Goal: Browse casually: Explore the website without a specific task or goal

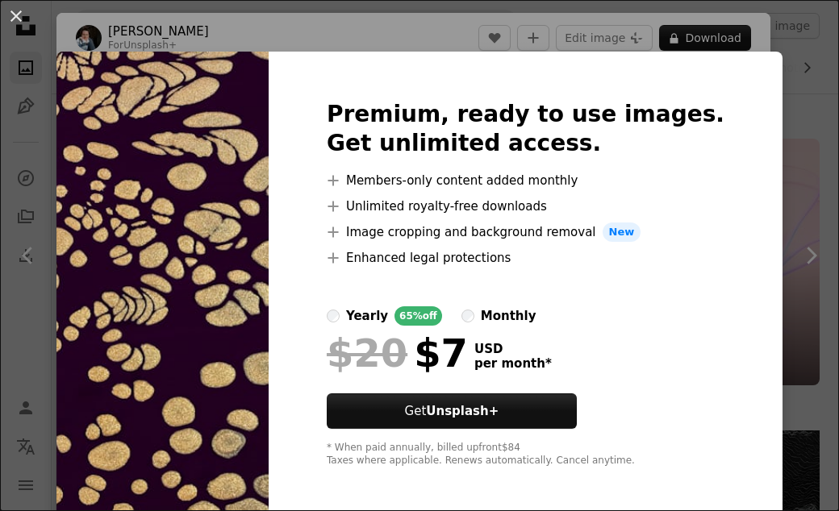
scroll to position [26663, 0]
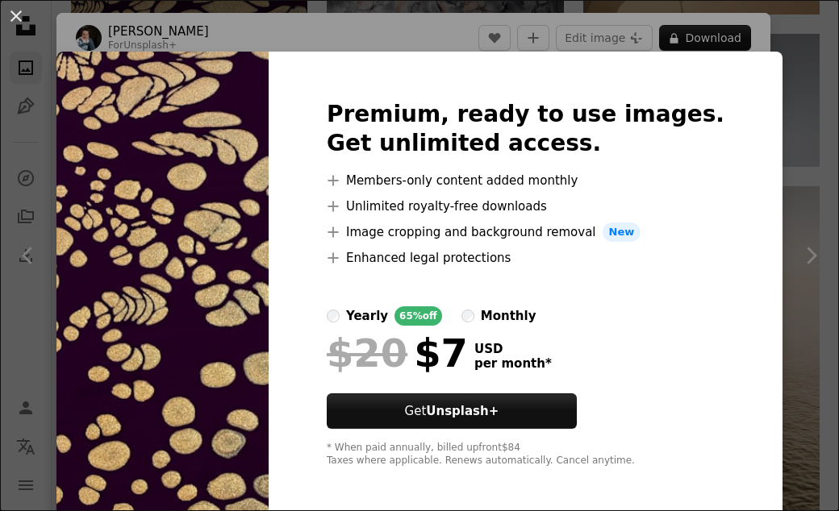
click at [739, 52] on div "Premium, ready to use images. Get unlimited access. A plus sign Members-only co…" at bounding box center [526, 284] width 514 height 464
click at [745, 40] on div "An X shape Premium, ready to use images. Get unlimited access. A plus sign Memb…" at bounding box center [419, 255] width 839 height 511
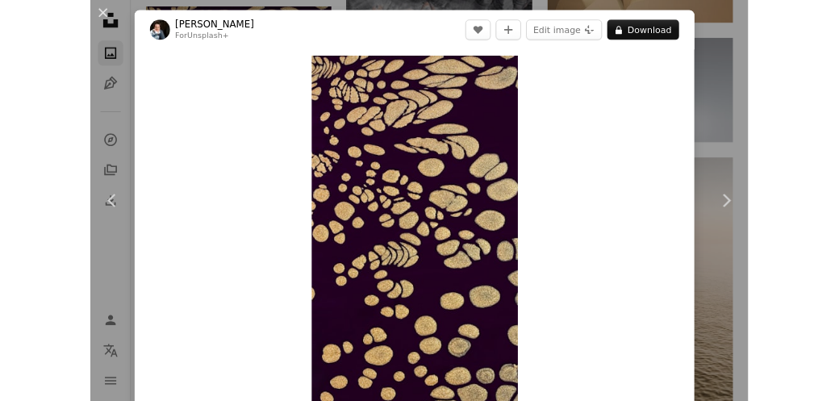
scroll to position [26693, 0]
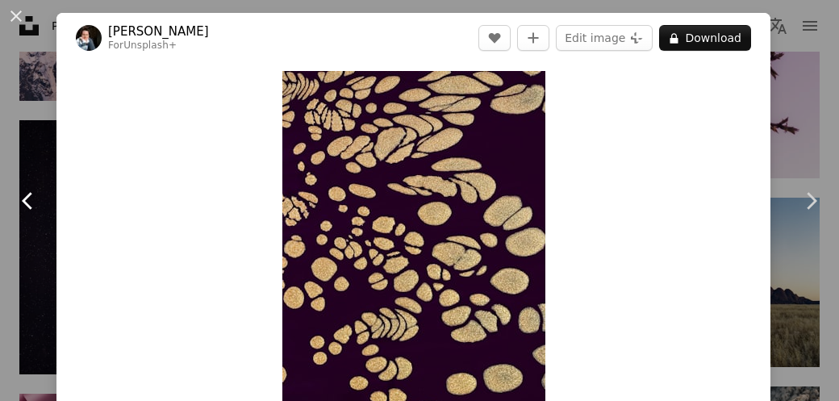
click at [44, 269] on link "Chevron left" at bounding box center [28, 200] width 56 height 155
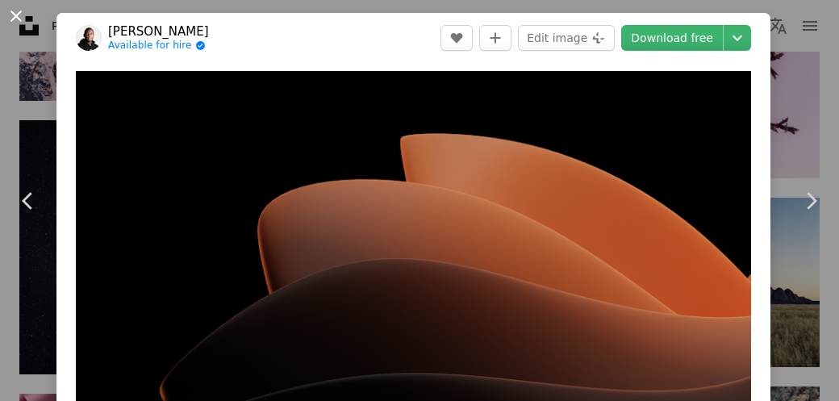
click at [21, 26] on button "An X shape" at bounding box center [15, 15] width 19 height 19
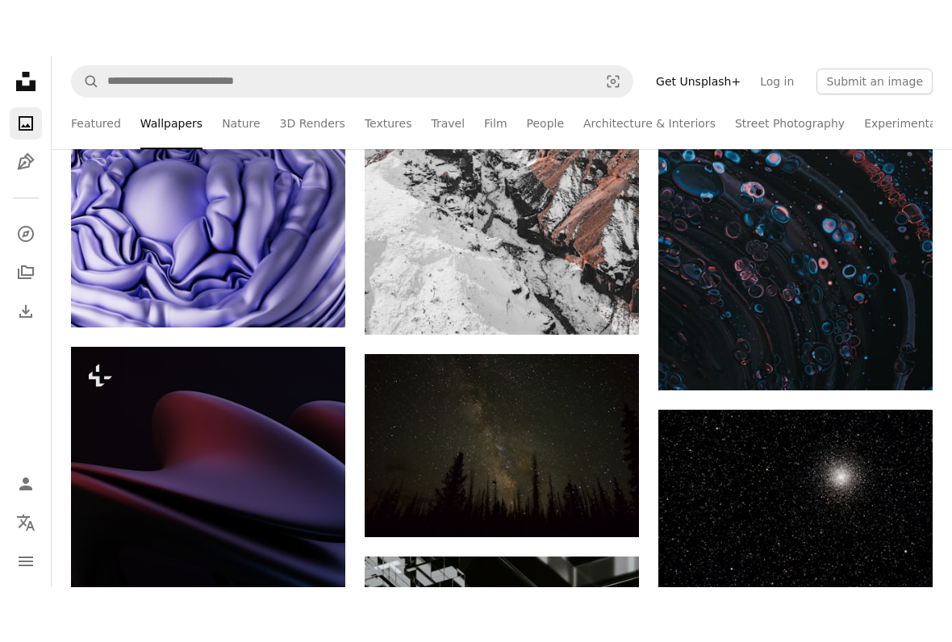
scroll to position [15854, 0]
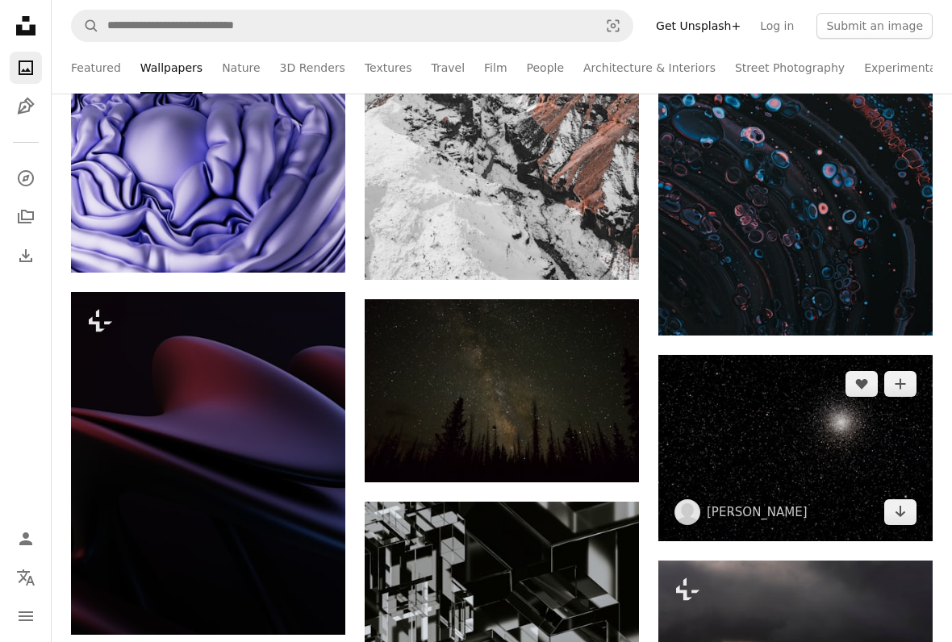
click at [812, 425] on img at bounding box center [795, 448] width 274 height 186
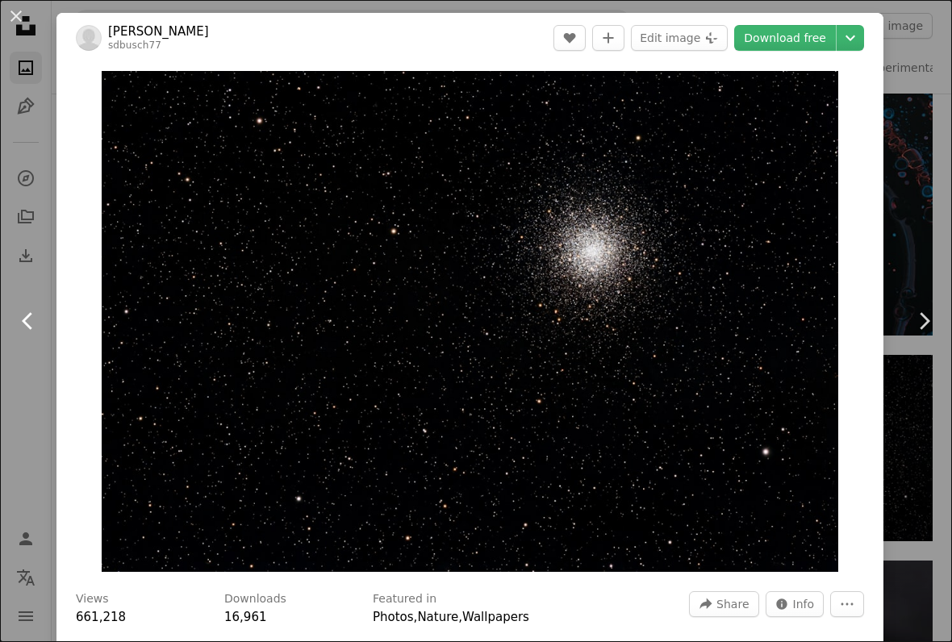
click at [32, 330] on icon "Chevron left" at bounding box center [28, 321] width 26 height 26
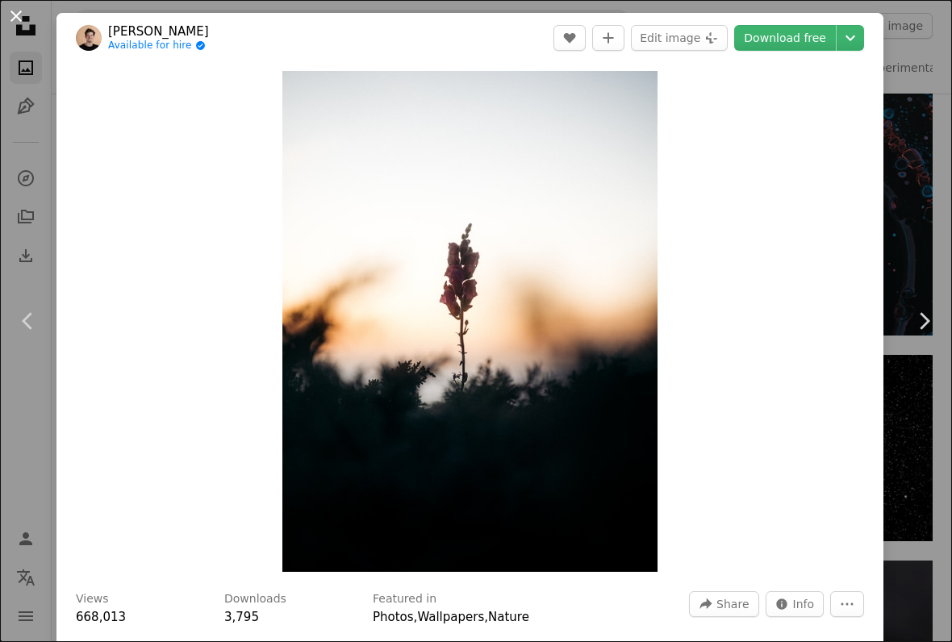
click at [13, 18] on button "An X shape" at bounding box center [15, 15] width 19 height 19
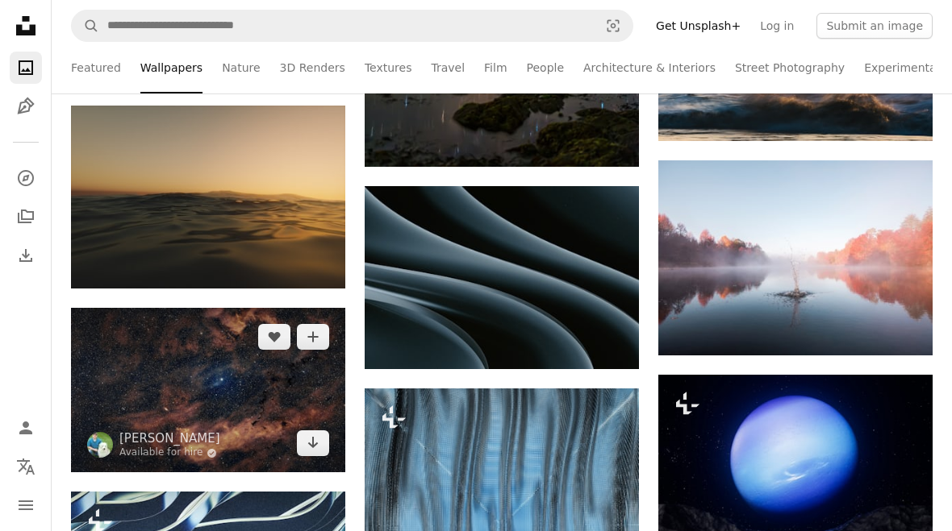
scroll to position [11230, 0]
click at [317, 377] on img at bounding box center [208, 390] width 274 height 165
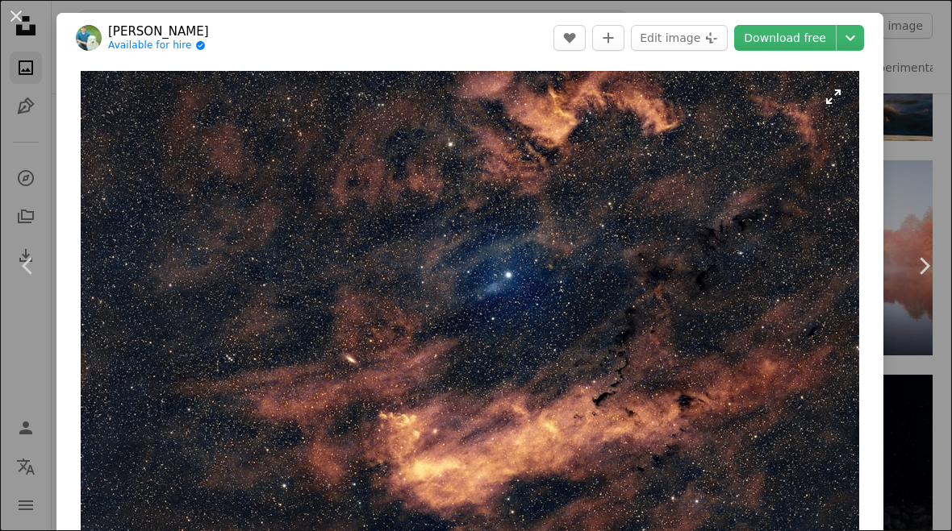
click at [326, 373] on img "Zoom in on this image" at bounding box center [470, 305] width 778 height 468
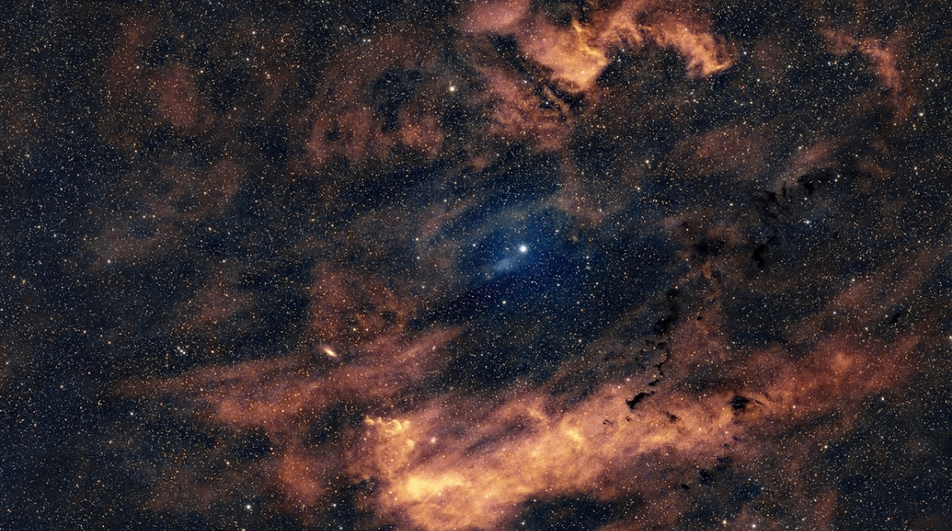
scroll to position [20, 0]
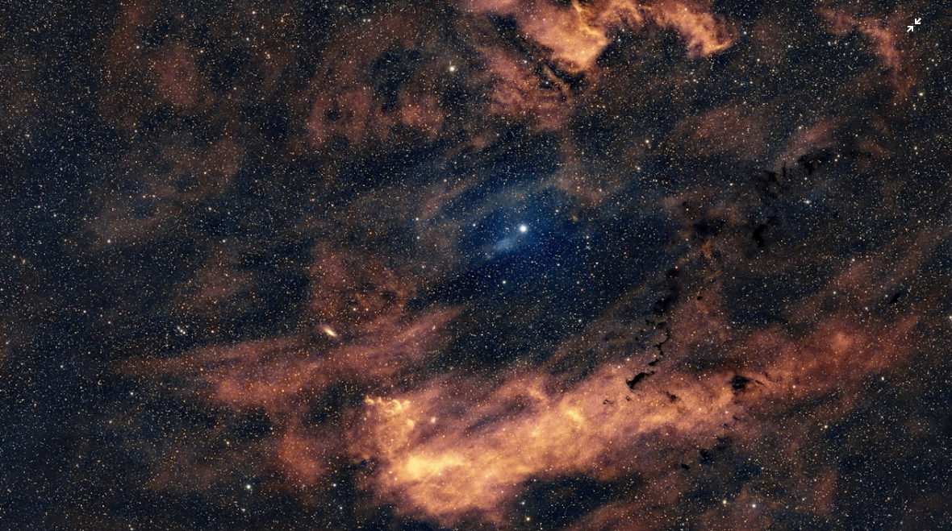
click at [543, 331] on img "Zoom out on this image" at bounding box center [475, 265] width 953 height 573
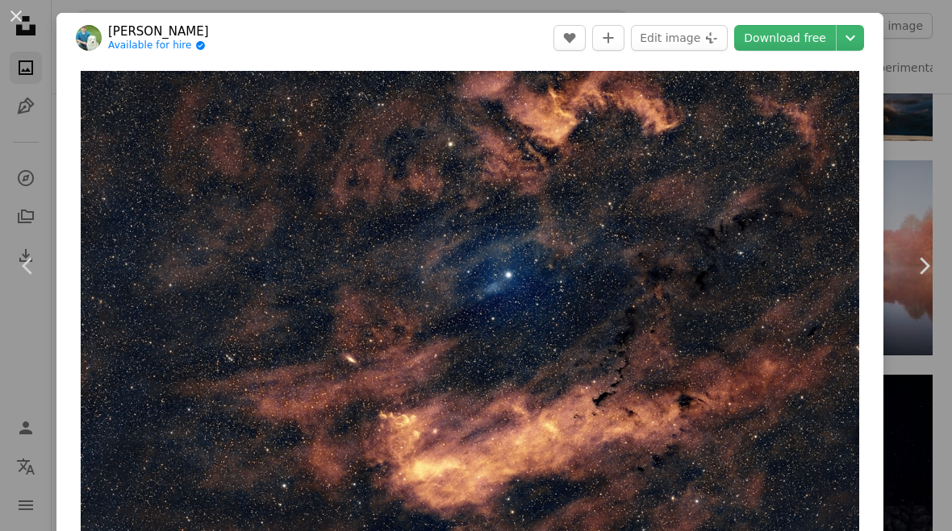
scroll to position [7, 0]
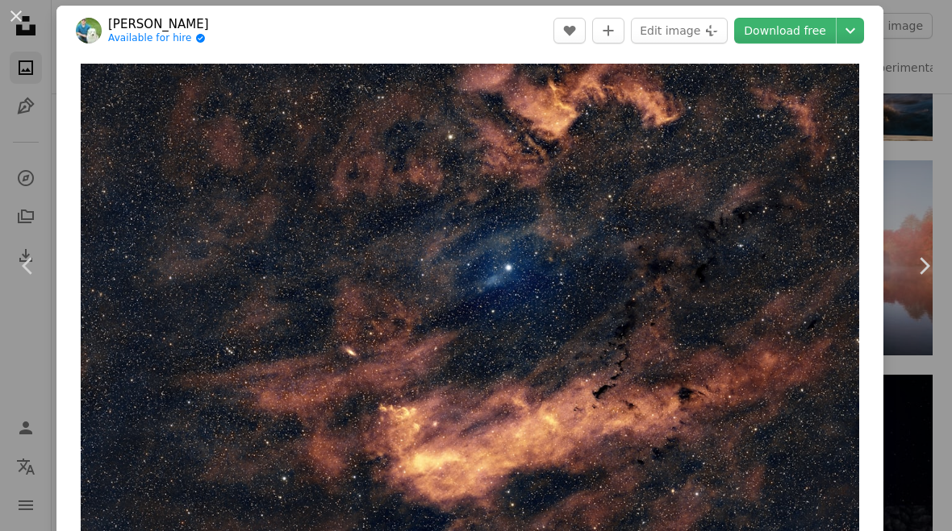
click at [5, 382] on div "An X shape Chevron left Chevron right [PERSON_NAME] Available for hire A checkm…" at bounding box center [476, 265] width 952 height 531
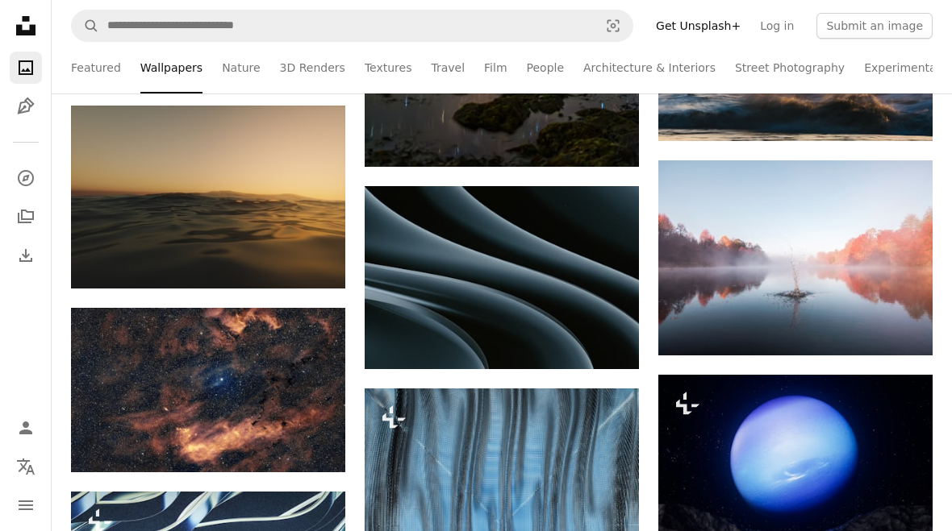
click at [27, 368] on nav "Unsplash logo Unsplash Home A photo Pen Tool A compass A stack of folders Downl…" at bounding box center [26, 265] width 52 height 531
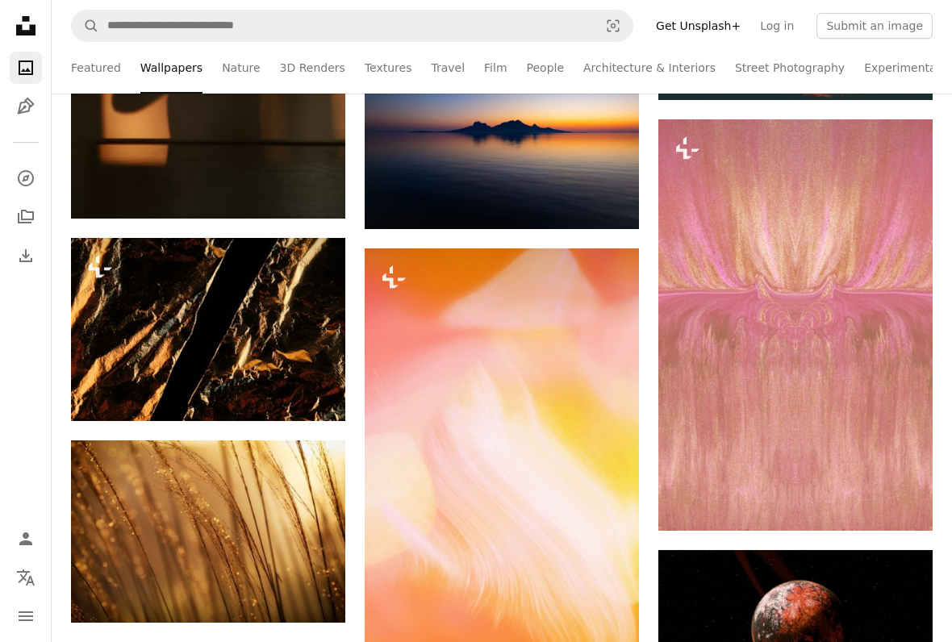
scroll to position [8598, 0]
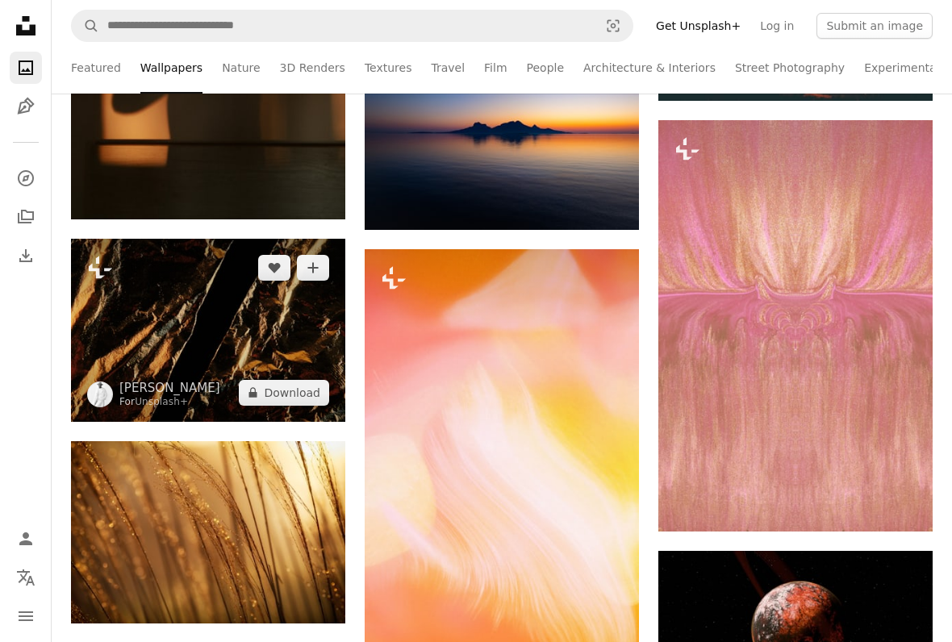
click at [322, 310] on img at bounding box center [208, 330] width 274 height 183
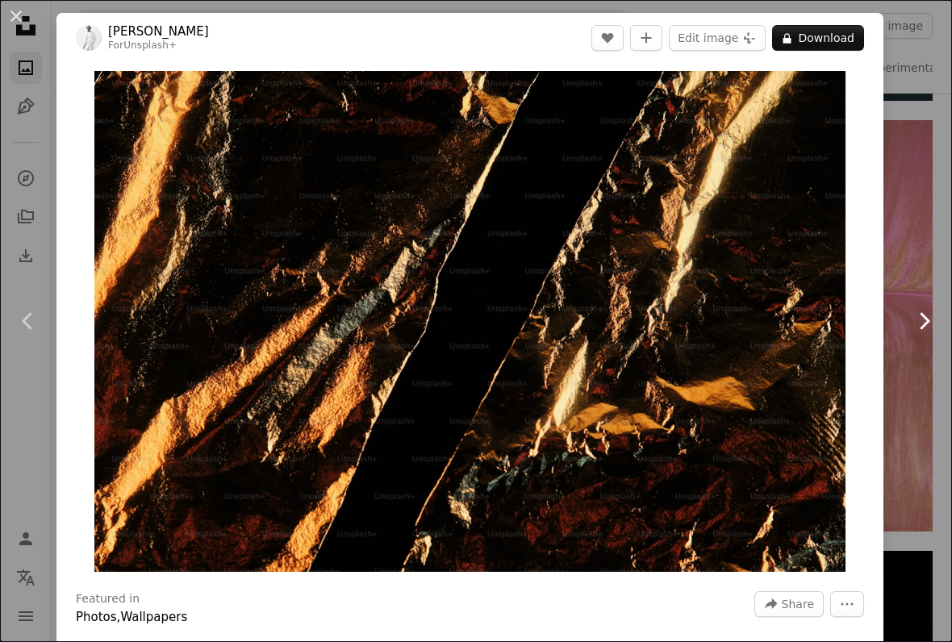
click at [838, 327] on link "Chevron right" at bounding box center [923, 321] width 56 height 155
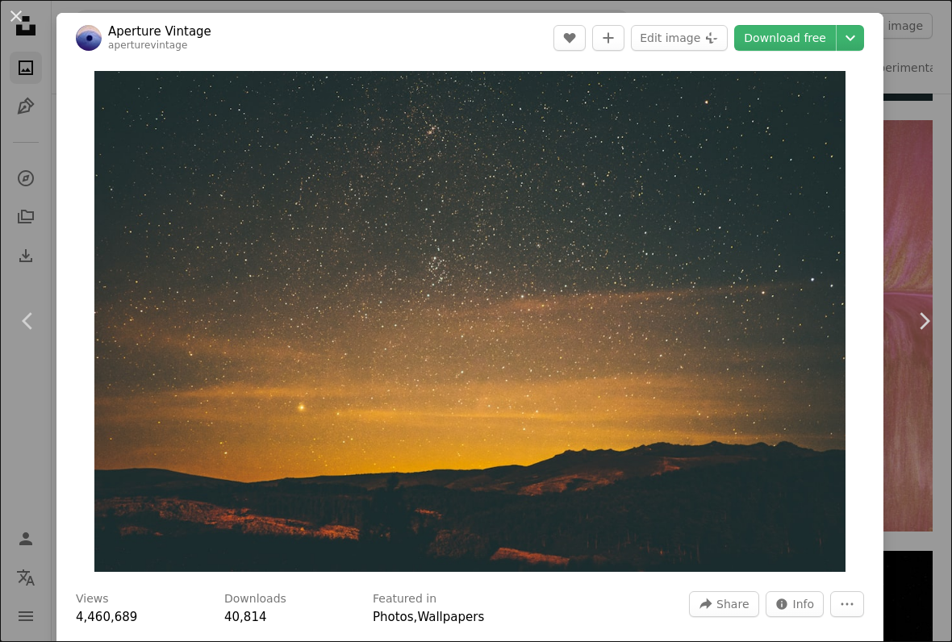
click at [838, 227] on div "An X shape Chevron left Chevron right Aperture Vintage aperturevintage A heart …" at bounding box center [476, 321] width 952 height 642
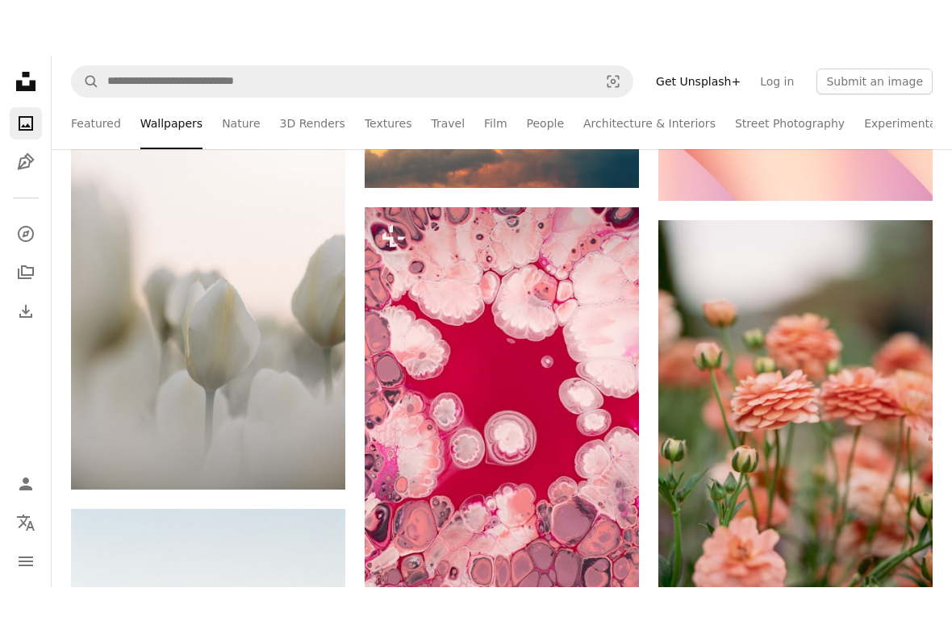
scroll to position [18021, 0]
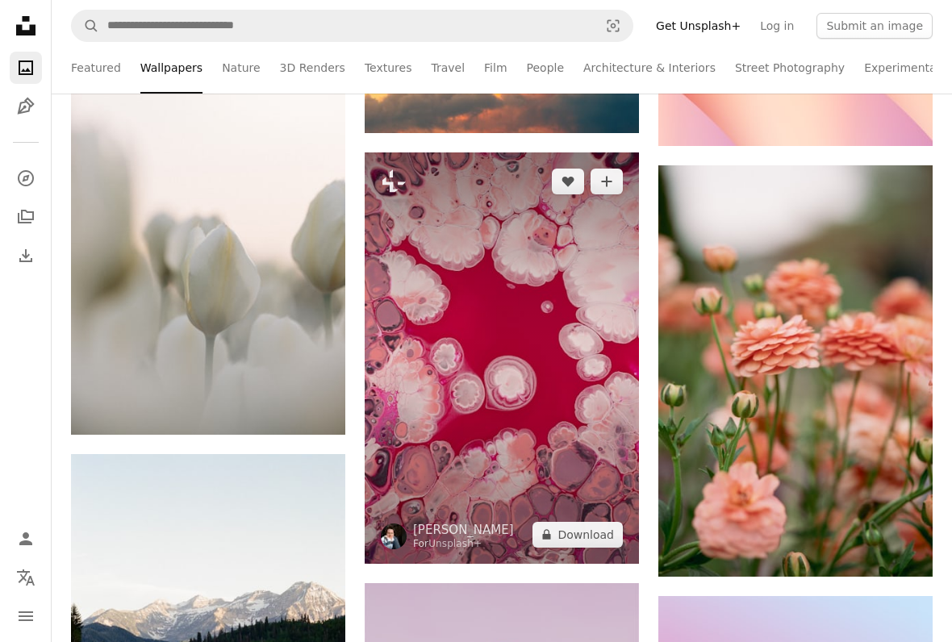
click at [588, 443] on img at bounding box center [501, 357] width 274 height 411
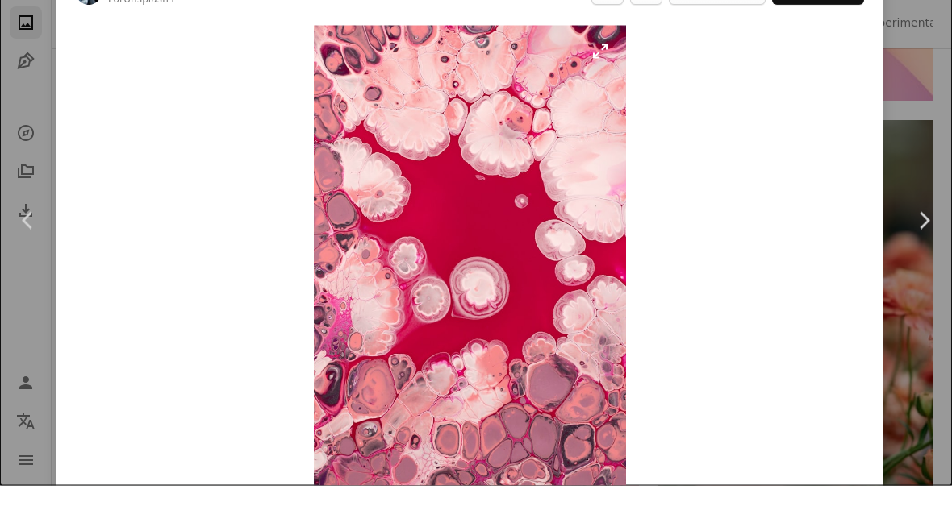
scroll to position [18066, 0]
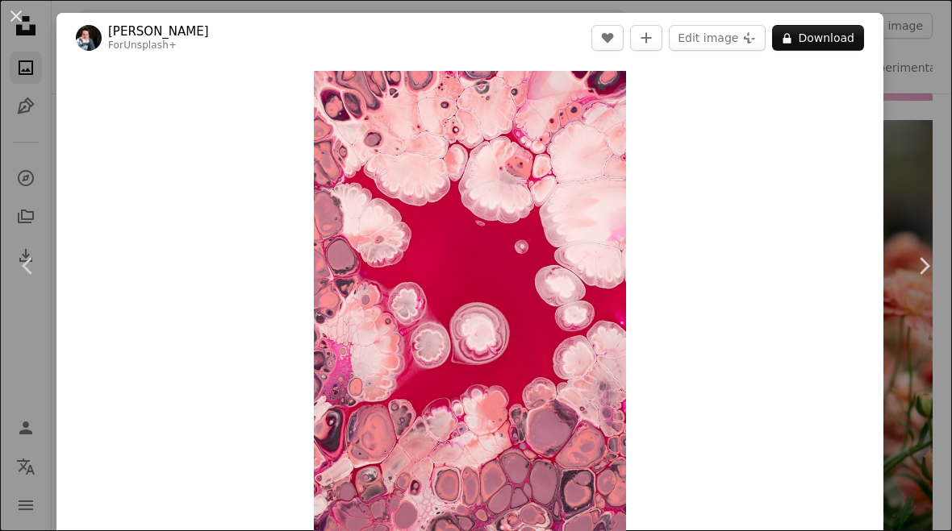
click at [838, 219] on div "Zoom in" at bounding box center [469, 305] width 827 height 485
click at [838, 225] on div "Zoom in" at bounding box center [469, 305] width 827 height 485
click at [838, 179] on div "An X shape Chevron left Chevron right [PERSON_NAME] For Unsplash+ A heart A plu…" at bounding box center [476, 265] width 952 height 531
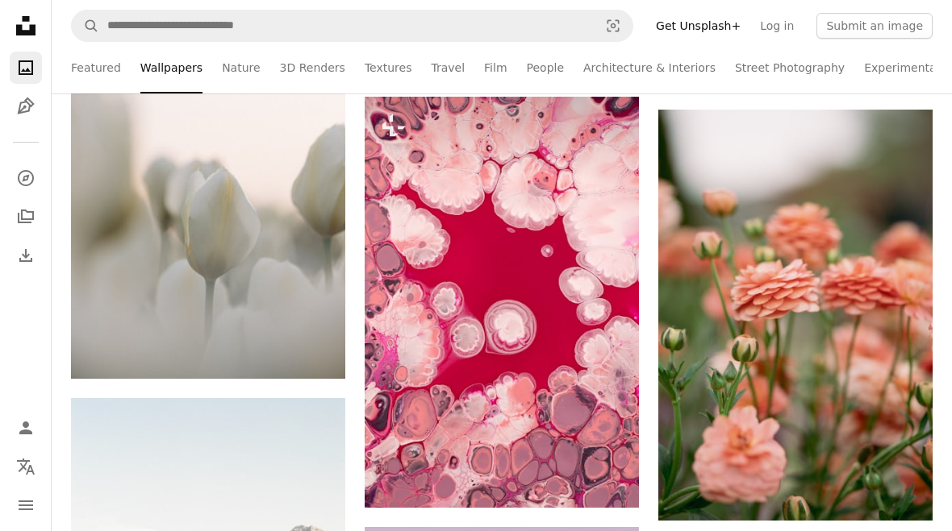
click at [22, 25] on icon at bounding box center [25, 25] width 19 height 19
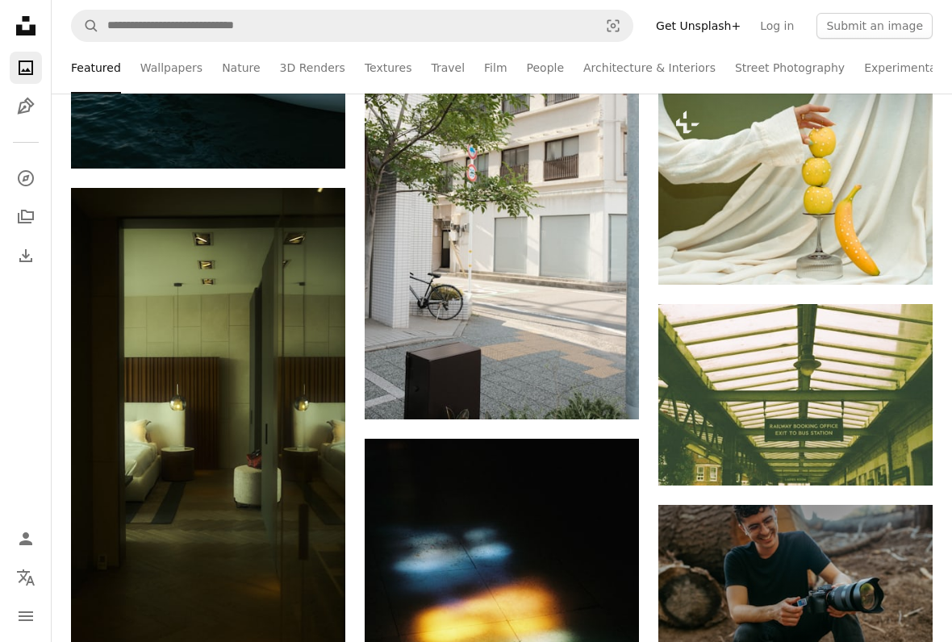
scroll to position [4054, 0]
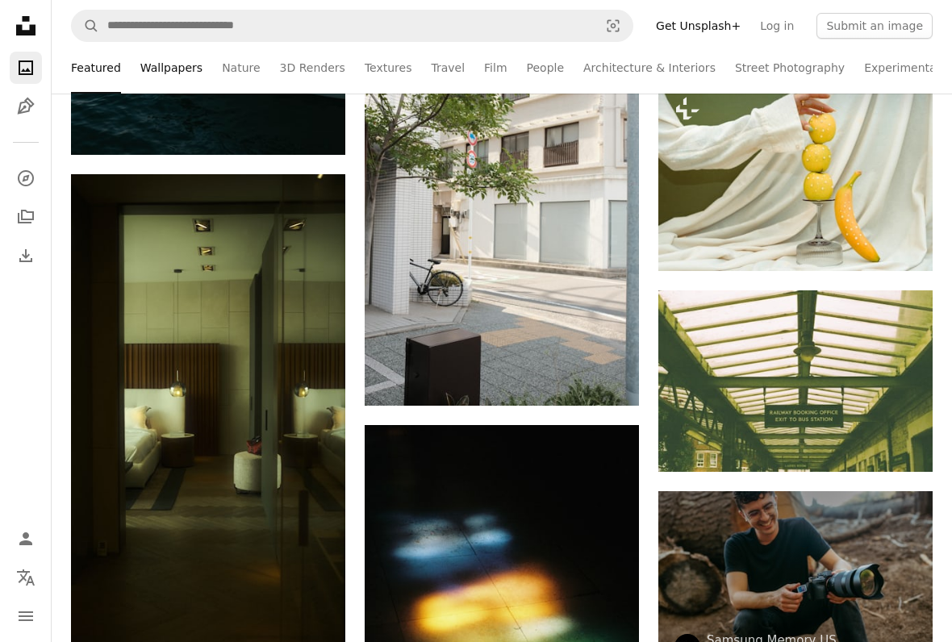
click at [195, 64] on link "Wallpapers" at bounding box center [171, 68] width 62 height 52
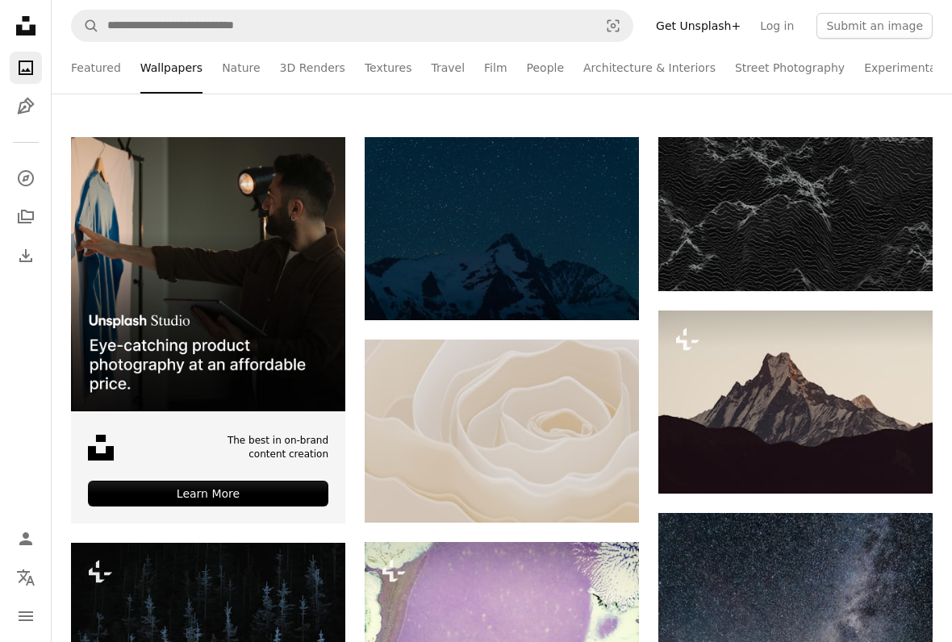
scroll to position [292, 0]
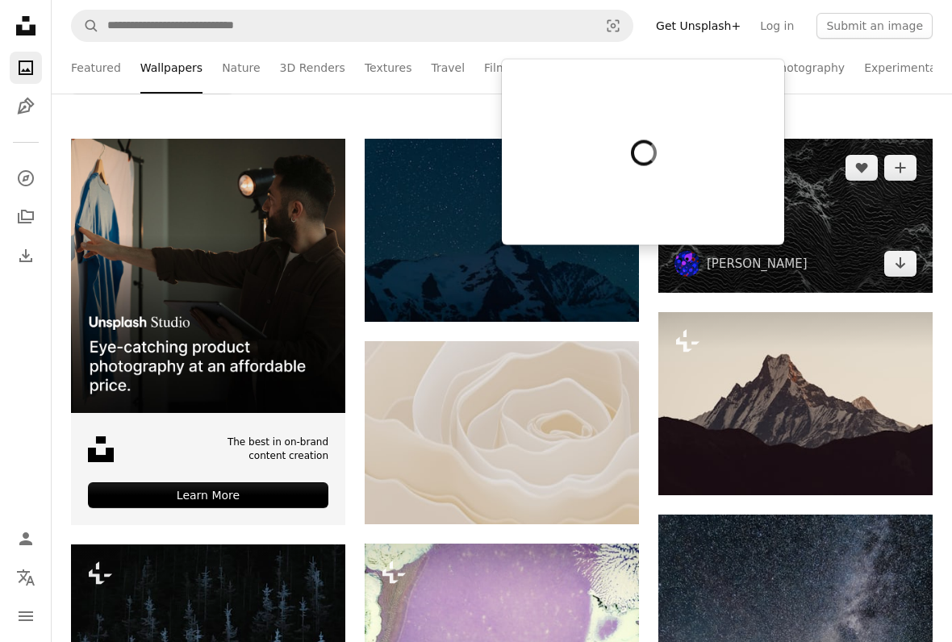
click at [752, 238] on div at bounding box center [643, 152] width 282 height 185
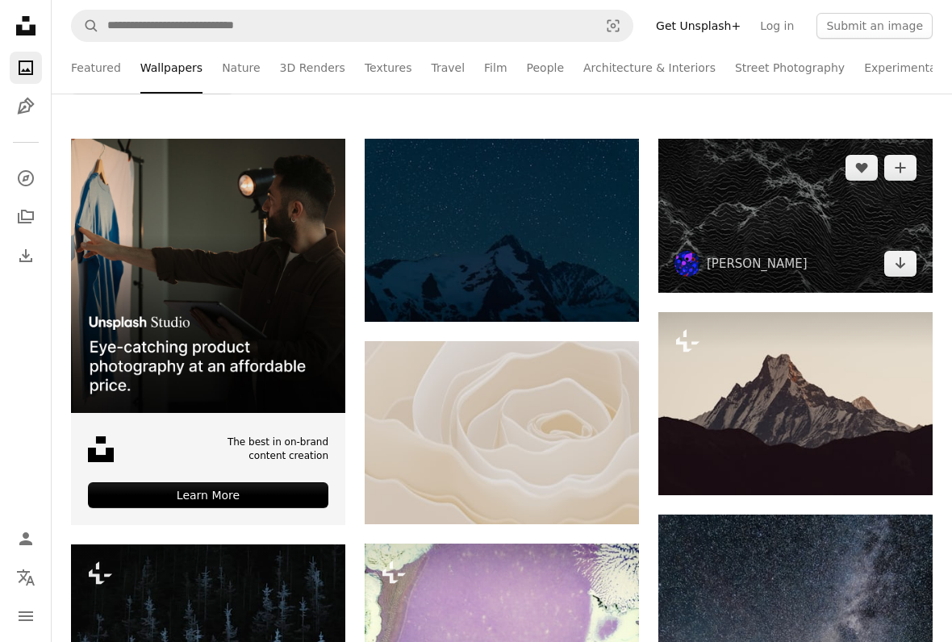
click at [828, 214] on img at bounding box center [795, 216] width 274 height 154
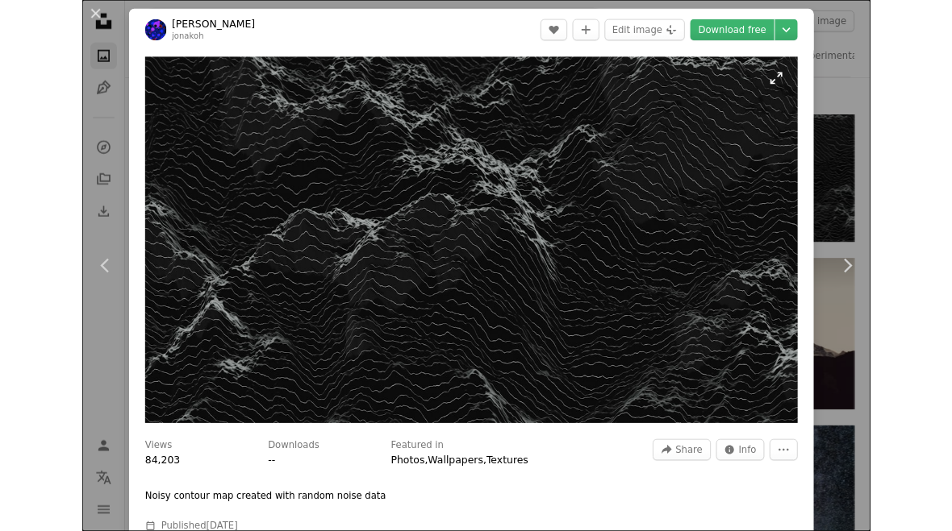
scroll to position [337, 0]
